Goal: Transaction & Acquisition: Purchase product/service

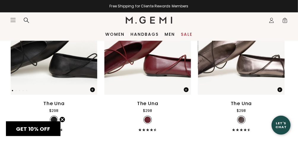
scroll to position [86, 0]
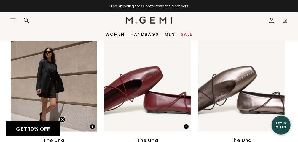
click at [182, 35] on link "Sale" at bounding box center [187, 34] width 12 height 5
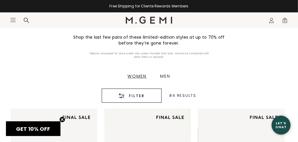
click at [70, 68] on div "Women Men Filter 84 Results" at bounding box center [149, 86] width 298 height 45
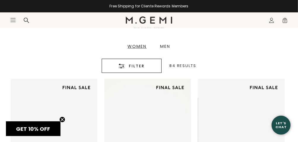
scroll to position [82, 0]
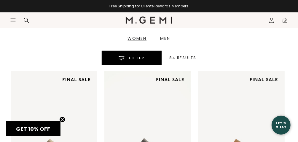
click at [133, 55] on span "Filter" at bounding box center [137, 58] width 16 height 7
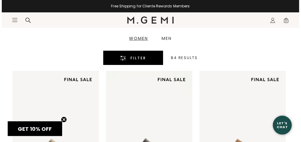
scroll to position [0, 0]
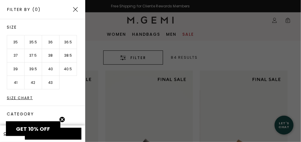
click at [19, 53] on li "37" at bounding box center [15, 56] width 17 height 14
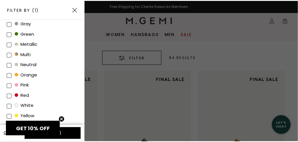
scroll to position [213, 0]
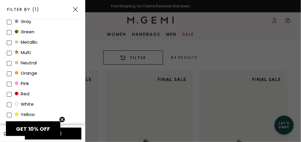
click at [94, 22] on div at bounding box center [150, 71] width 301 height 142
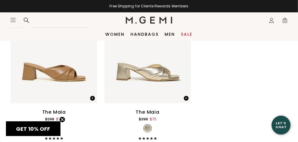
scroll to position [1006, 0]
click at [183, 45] on img at bounding box center [182, 46] width 5 height 5
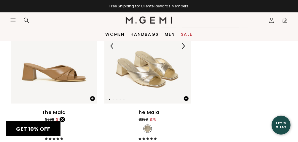
click at [183, 45] on img at bounding box center [182, 46] width 5 height 5
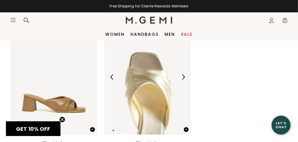
scroll to position [975, 0]
